Goal: Information Seeking & Learning: Learn about a topic

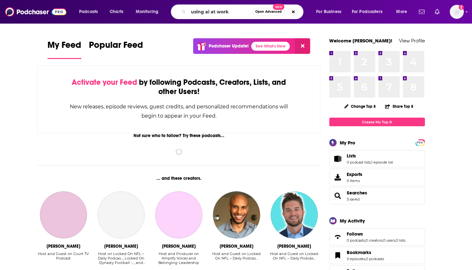
type input "using ai at work"
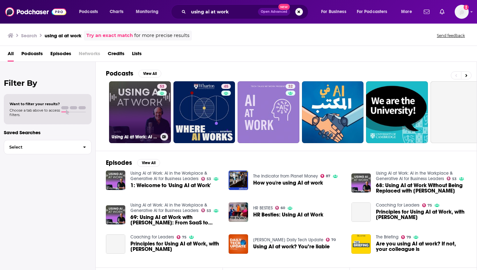
click at [152, 114] on link "53 Using AI at Work: AI in the Workplace & Generative AI for Business Leaders" at bounding box center [140, 112] width 62 height 62
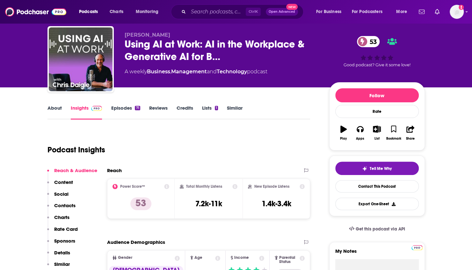
scroll to position [33, 0]
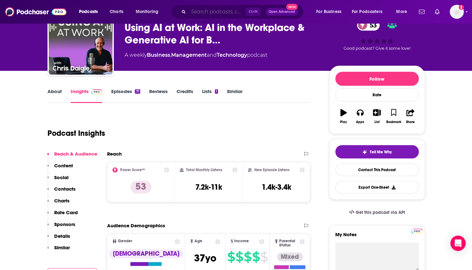
click at [238, 11] on input "Search podcasts, credits, & more..." at bounding box center [216, 12] width 57 height 10
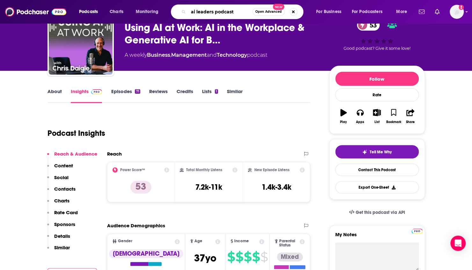
type input "ai leaders podcast"
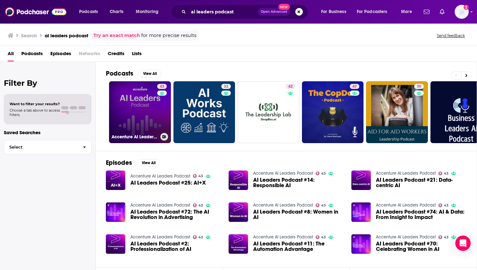
click at [137, 106] on link "43 Accenture AI Leaders Podcast" at bounding box center [140, 112] width 62 height 62
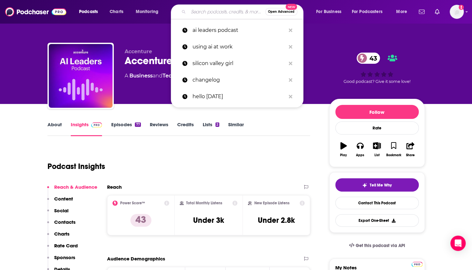
click at [225, 11] on input "Search podcasts, credits, & more..." at bounding box center [226, 12] width 77 height 10
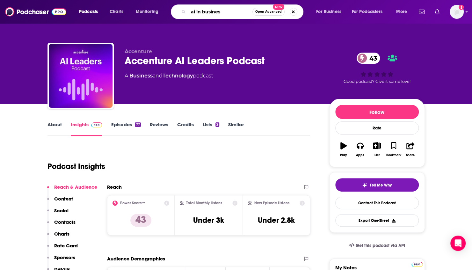
type input "ai in business"
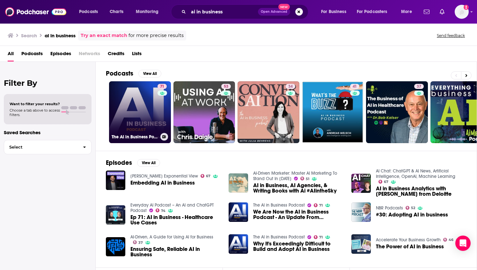
click at [148, 108] on link "71 The AI in Business Podcast" at bounding box center [140, 112] width 62 height 62
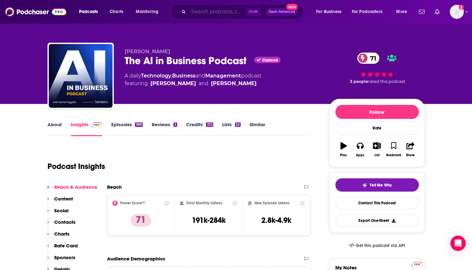
click at [232, 14] on input "Search podcasts, credits, & more..." at bounding box center [216, 12] width 57 height 10
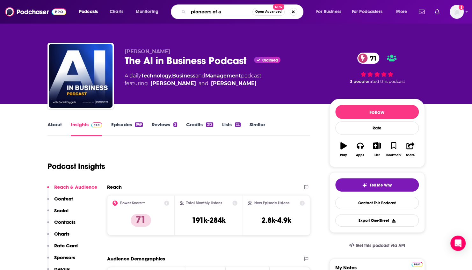
type input "pioneers of ai"
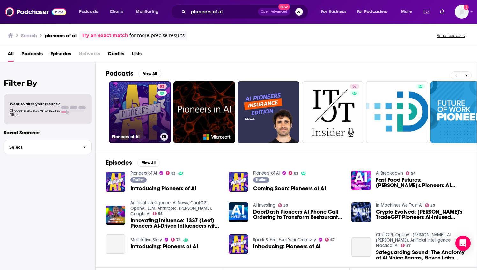
click at [133, 111] on link "83 Pioneers of AI" at bounding box center [140, 112] width 62 height 62
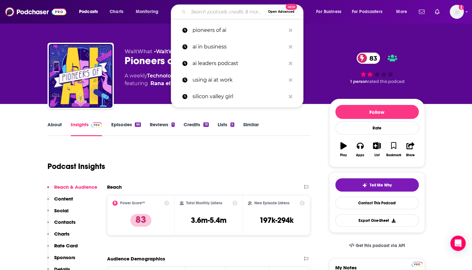
click at [228, 12] on input "Search podcasts, credits, & more..." at bounding box center [226, 12] width 77 height 10
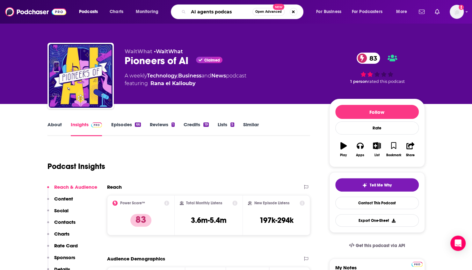
type input "AI agents podcast"
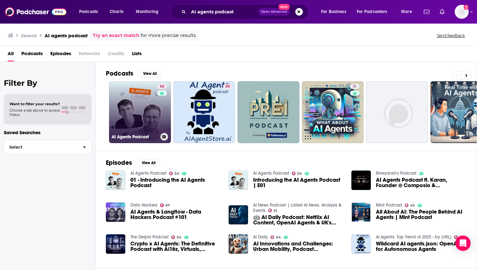
click at [143, 109] on link "54 AI Agents Podcast" at bounding box center [140, 112] width 62 height 62
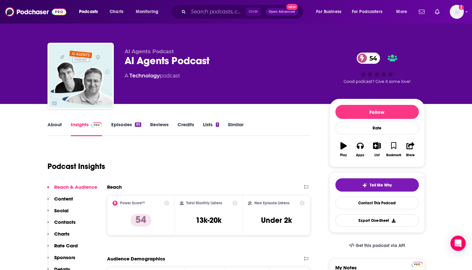
click at [120, 124] on link "Episodes 85" at bounding box center [126, 128] width 30 height 15
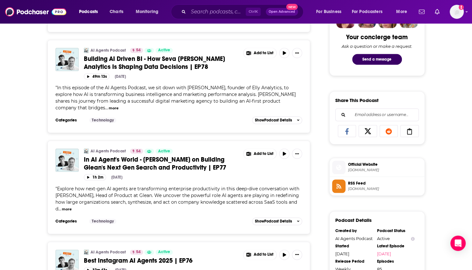
scroll to position [332, 0]
